Goal: Information Seeking & Learning: Compare options

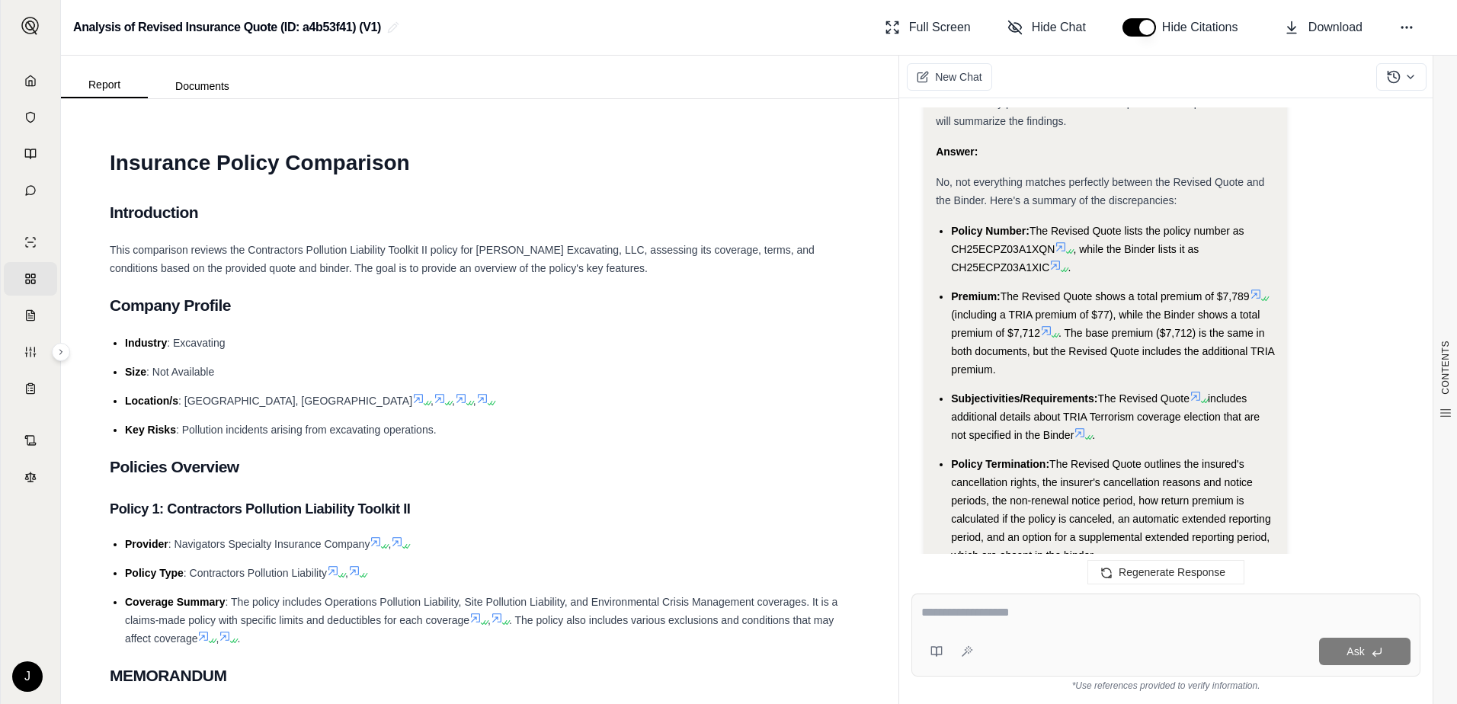
scroll to position [3176, 0]
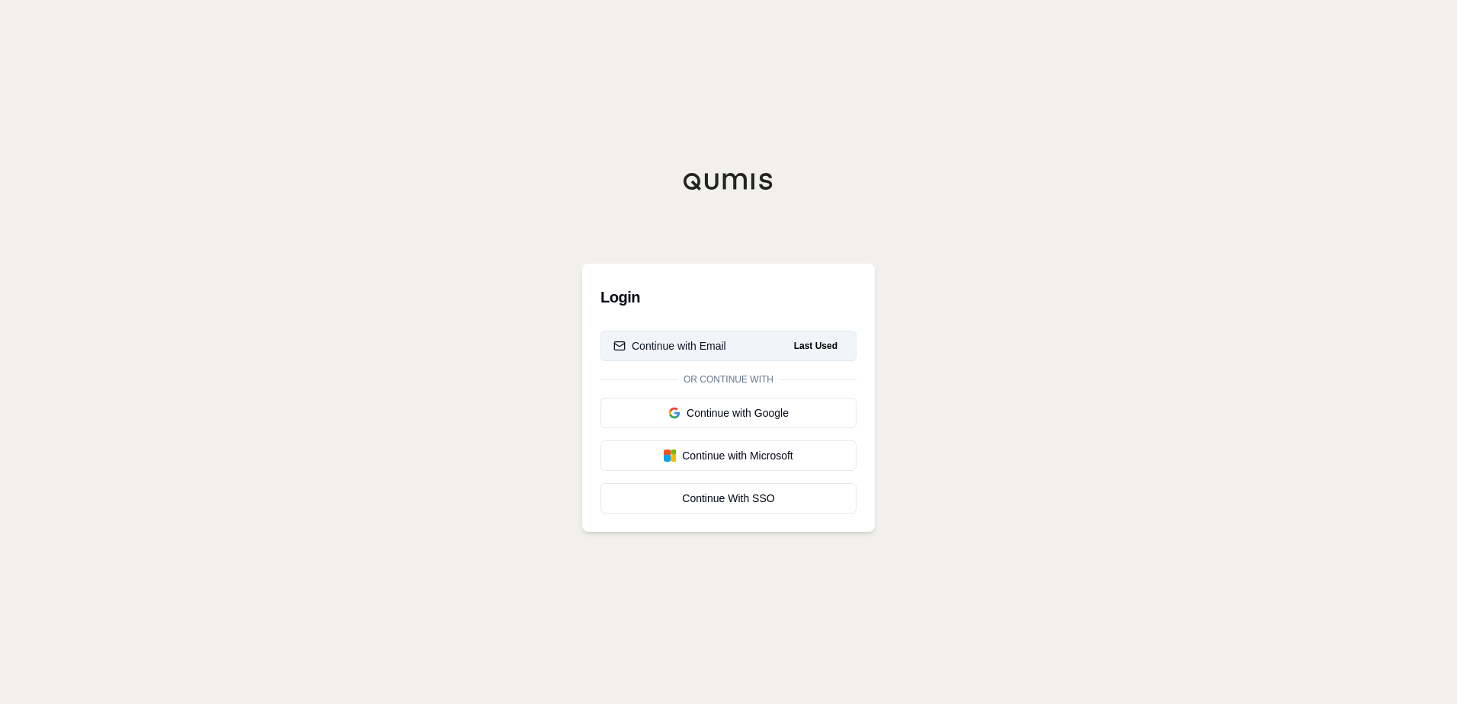
click at [691, 346] on div "Continue with Email" at bounding box center [669, 345] width 113 height 15
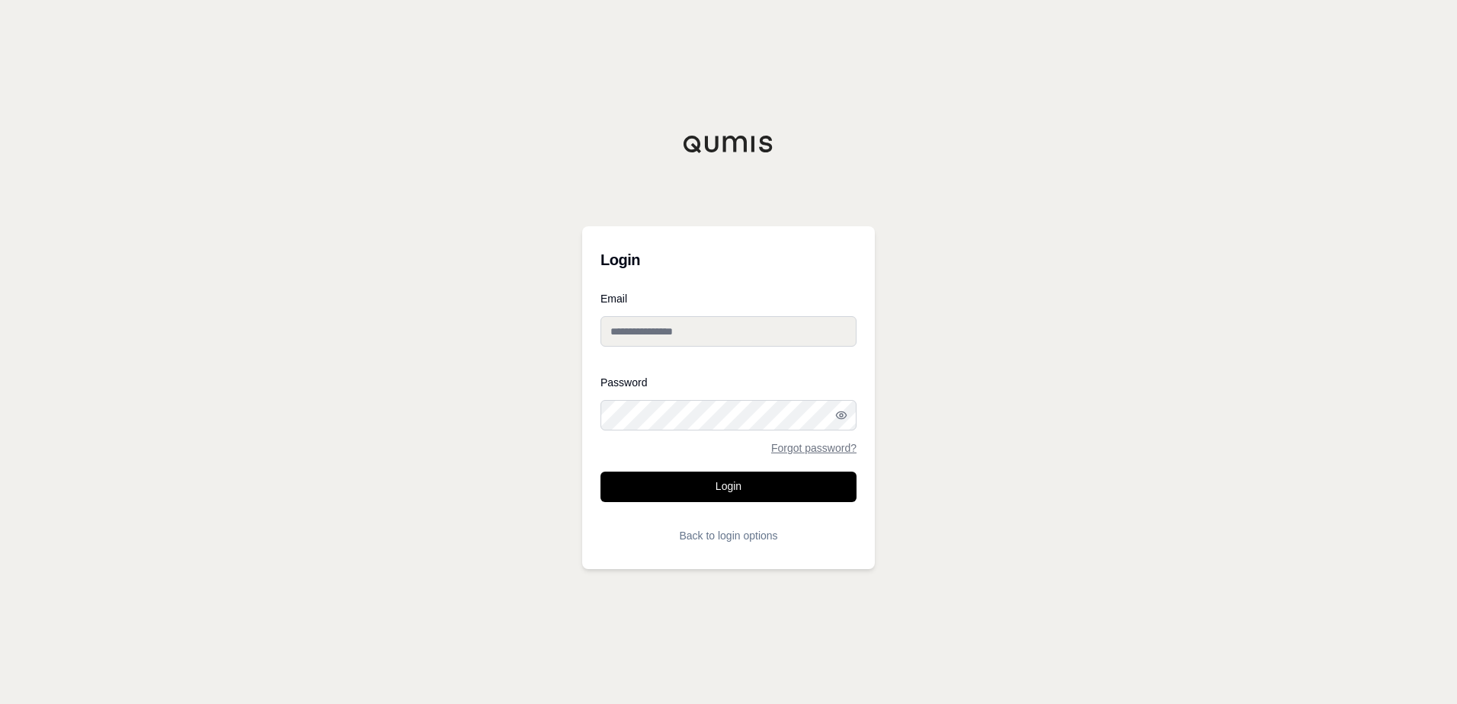
type input "**********"
click at [710, 483] on button "Login" at bounding box center [728, 487] width 256 height 30
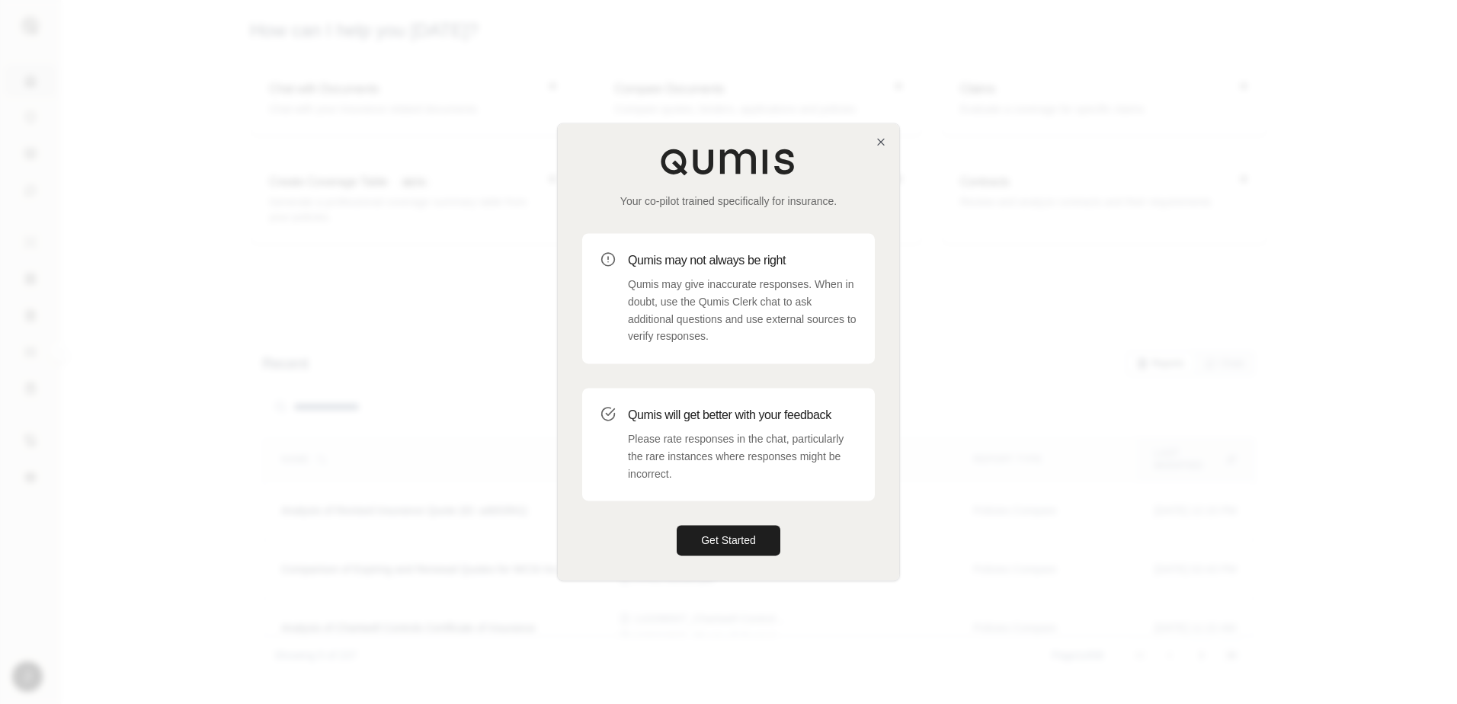
click at [879, 149] on div "Your co-pilot trained specifically for insurance. Qumis may not always be right…" at bounding box center [728, 351] width 341 height 456
click at [873, 141] on div "Your co-pilot trained specifically for insurance. Qumis may not always be right…" at bounding box center [728, 351] width 341 height 456
click at [882, 139] on icon "button" at bounding box center [881, 142] width 12 height 12
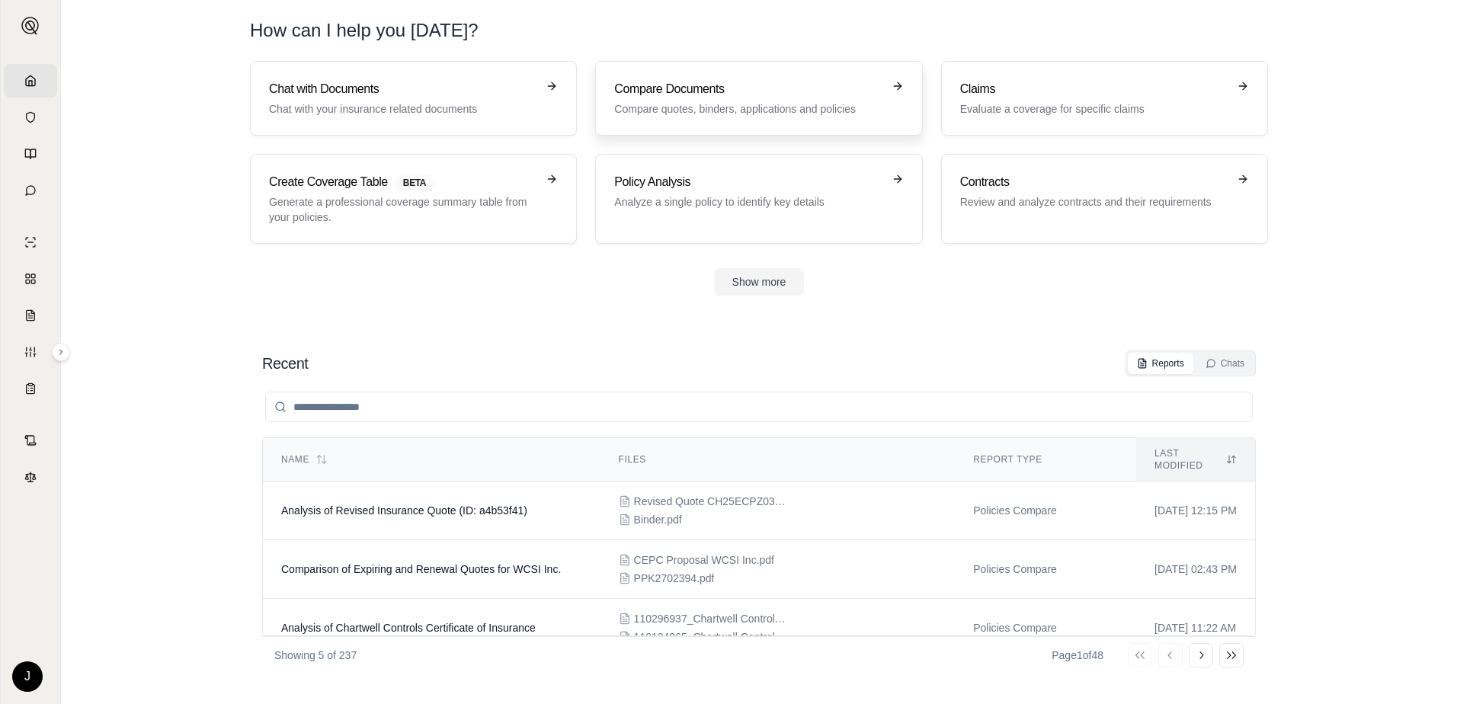
click at [660, 110] on p "Compare quotes, binders, applications and policies" at bounding box center [747, 108] width 267 height 15
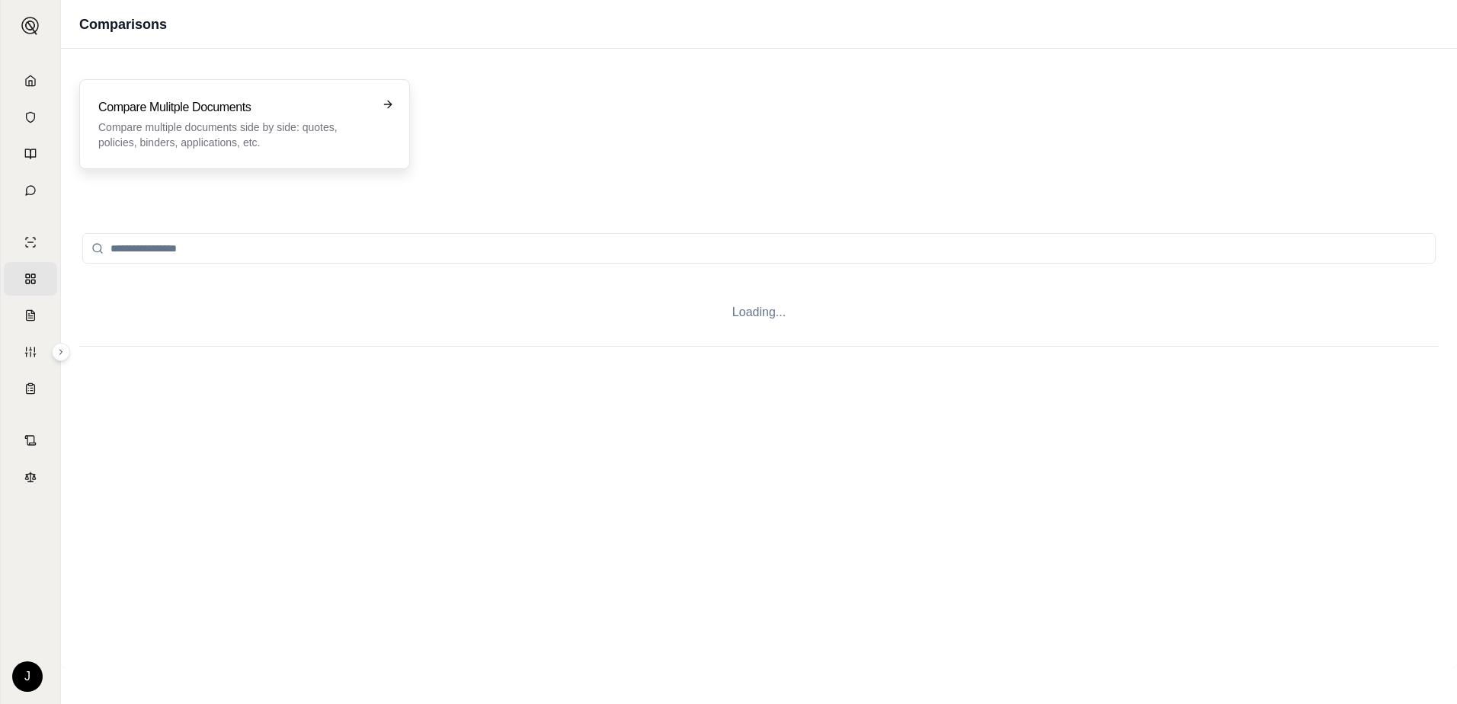
click at [343, 123] on p "Compare multiple documents side by side: quotes, policies, binders, application…" at bounding box center [233, 135] width 271 height 30
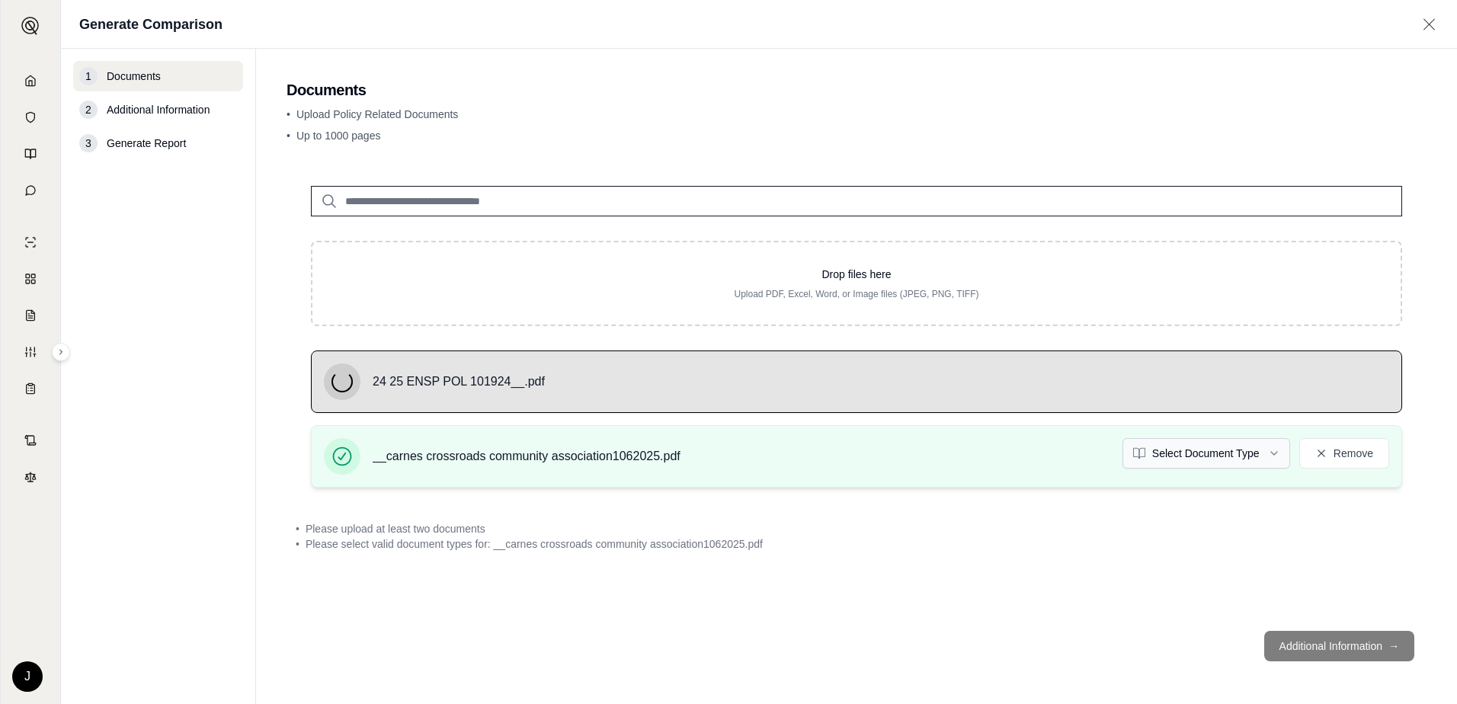
click at [1199, 449] on html "Home Vault Prompts Chats Single Policy Comparisons Claims Custom Report Coverag…" at bounding box center [728, 352] width 1457 height 704
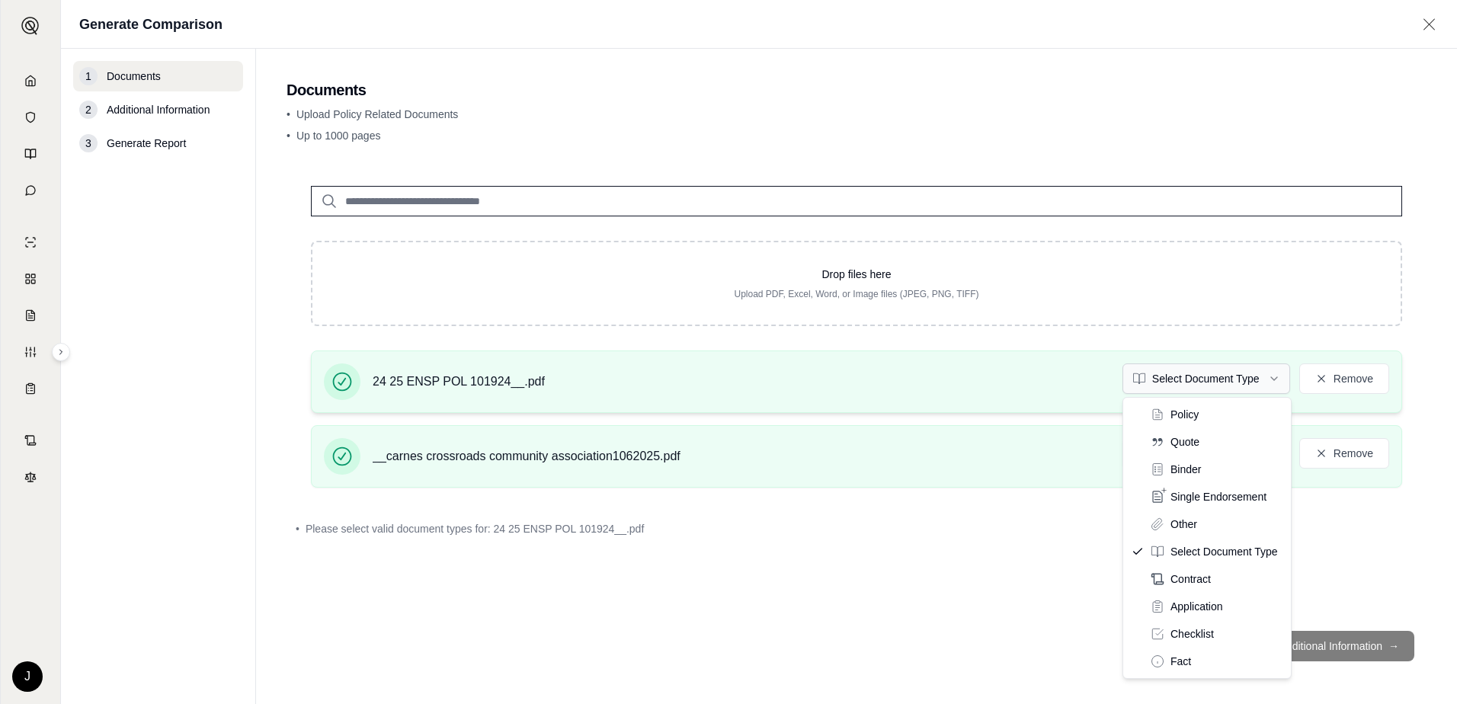
click at [1252, 382] on html "Document type updated successfully Home Vault Prompts Chats Single Policy Compa…" at bounding box center [728, 352] width 1457 height 704
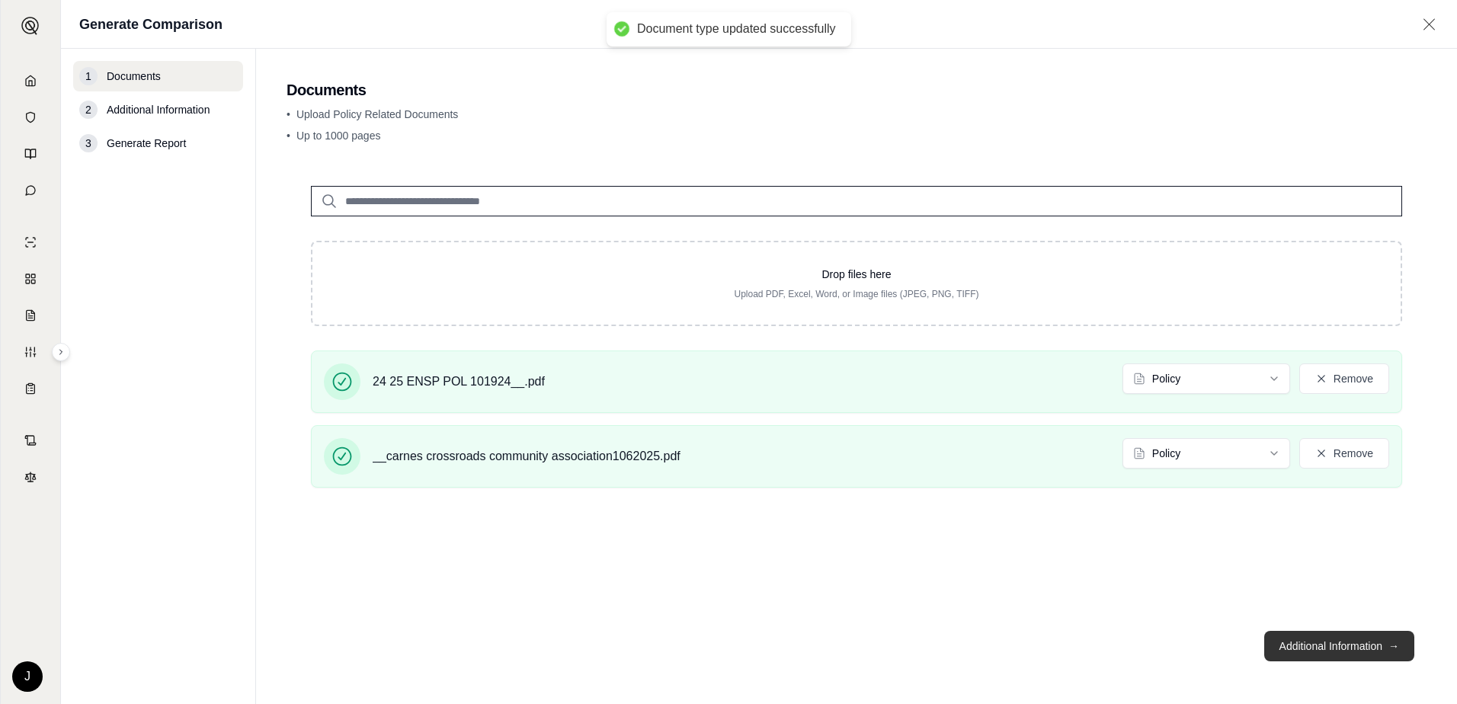
click at [1326, 642] on button "Additional Information →" at bounding box center [1339, 646] width 150 height 30
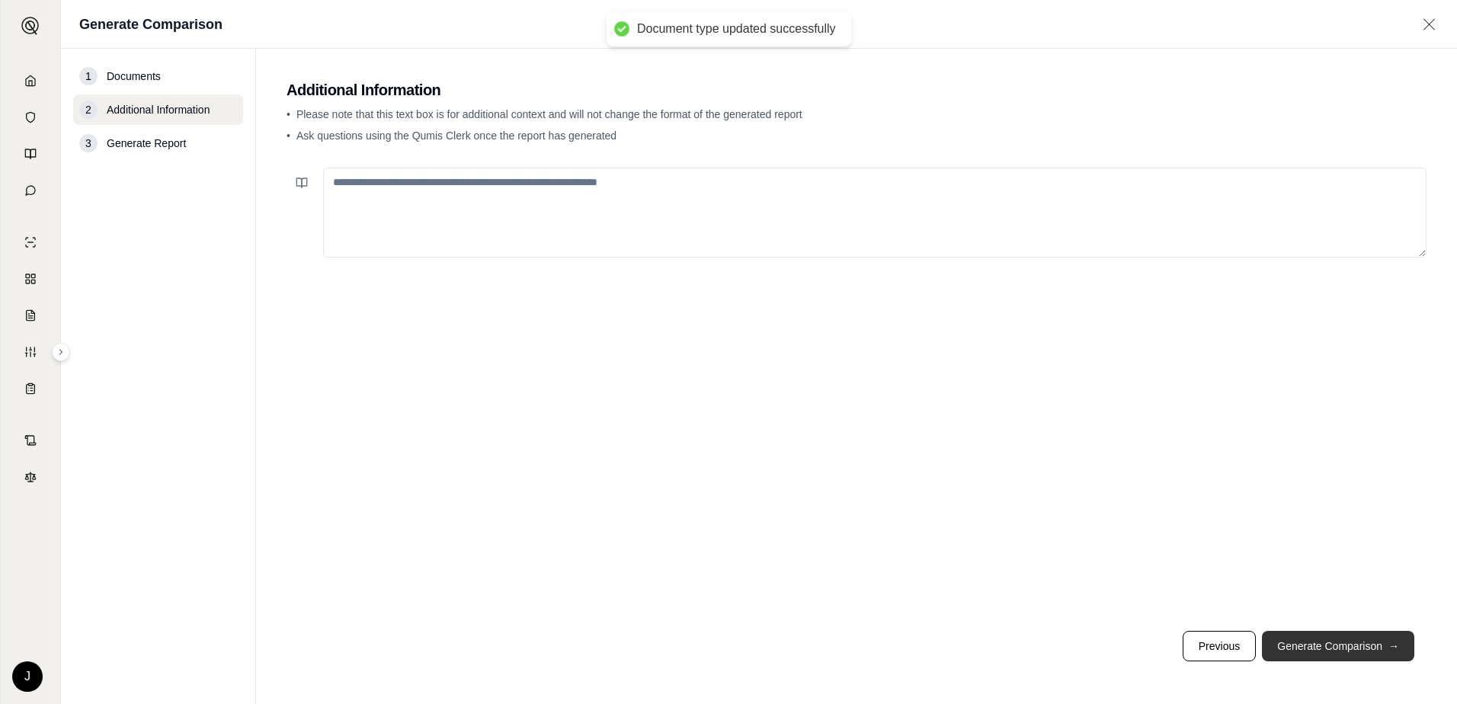
click at [1326, 642] on button "Generate Comparison →" at bounding box center [1338, 646] width 152 height 30
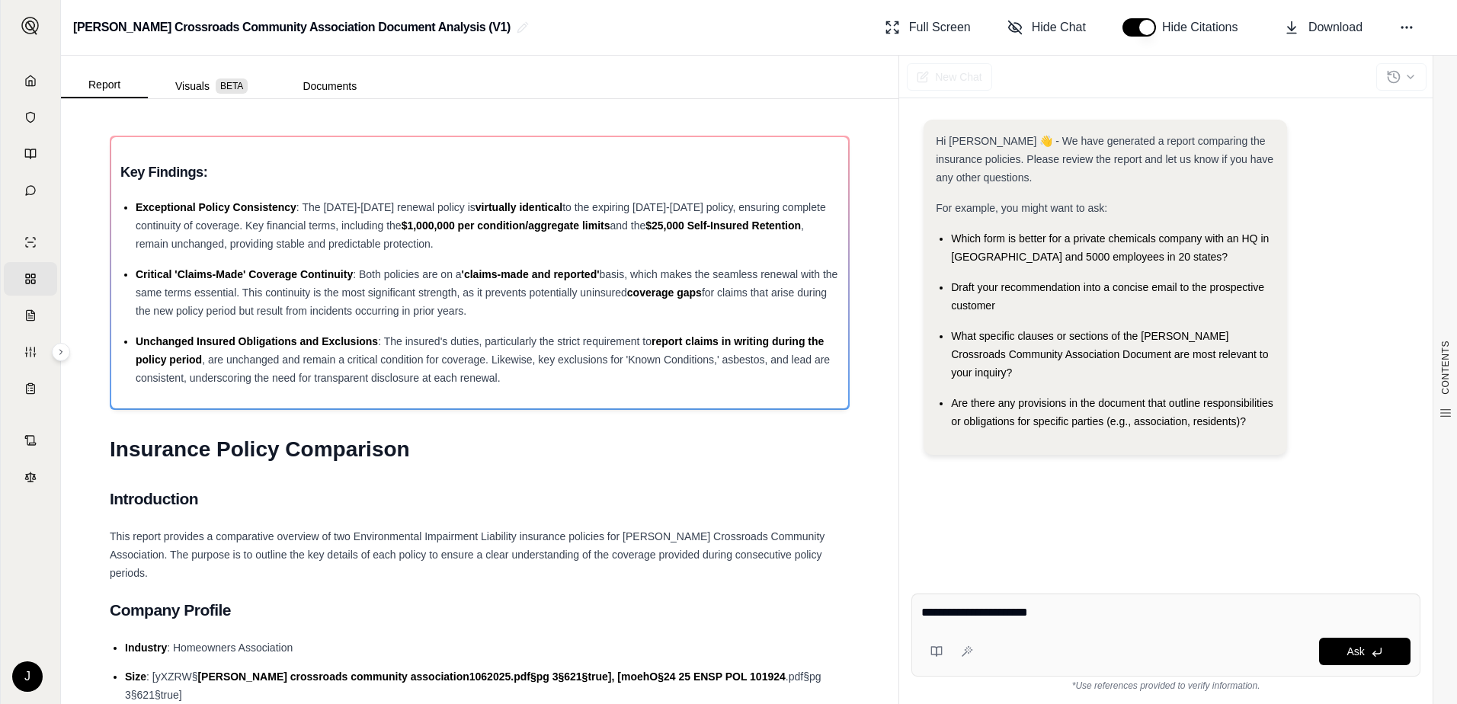
type textarea "**********"
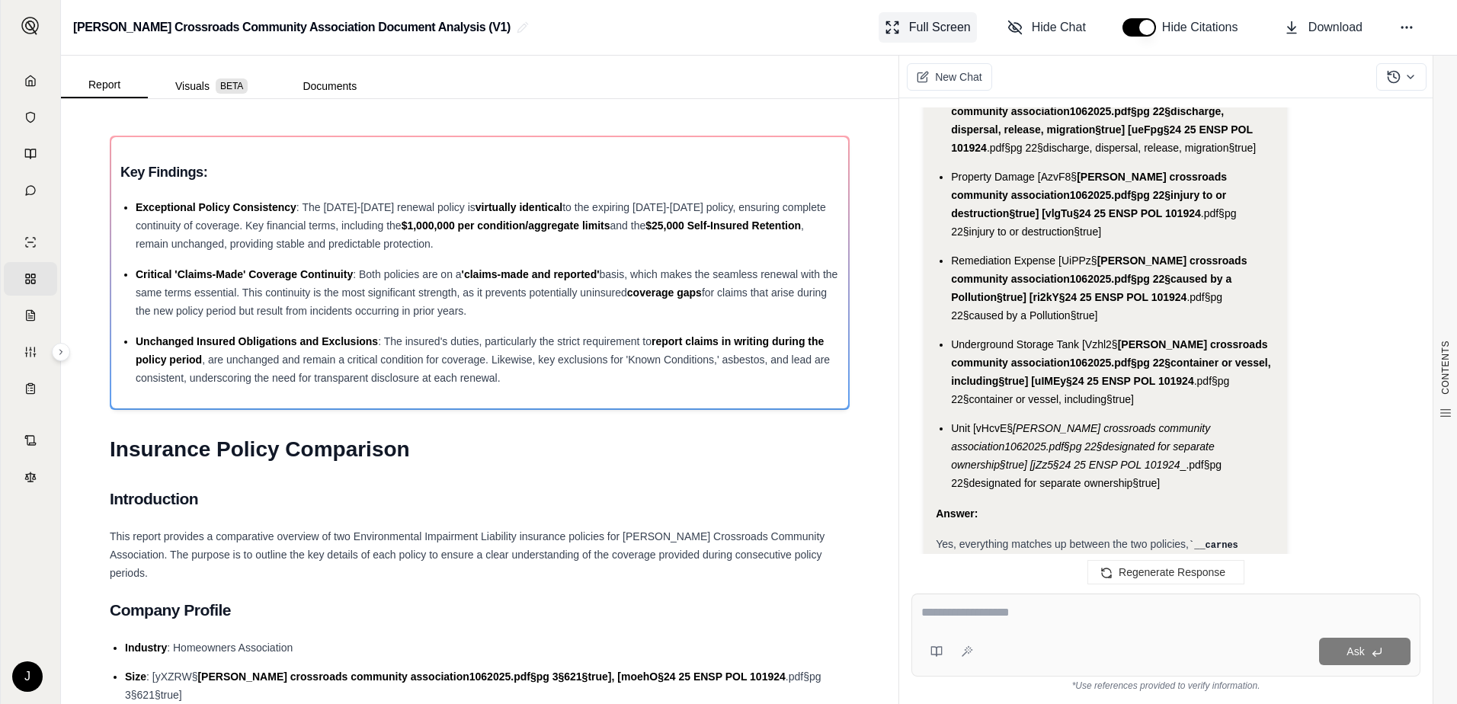
scroll to position [6599, 0]
